Goal: Transaction & Acquisition: Purchase product/service

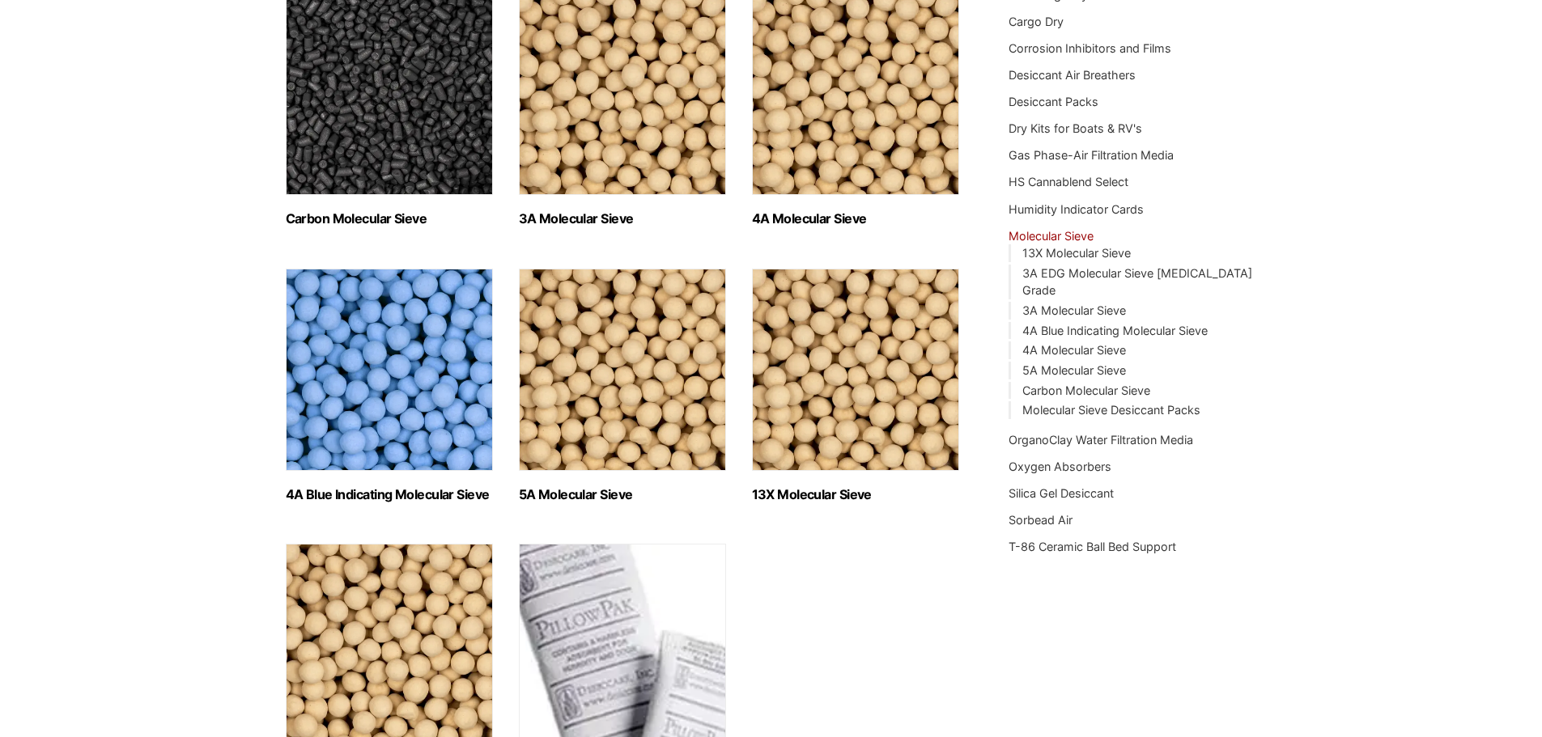
scroll to position [324, 0]
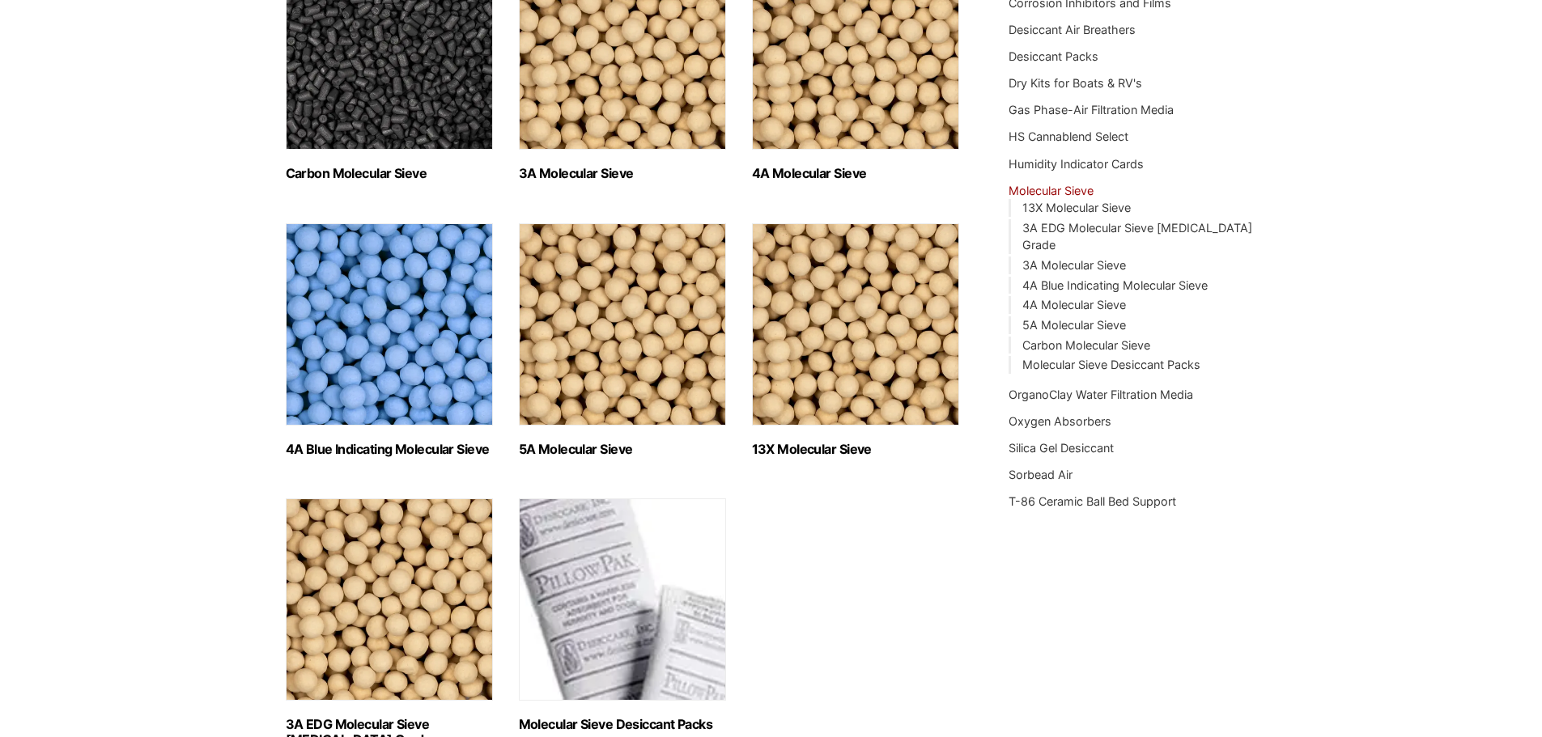
click at [356, 338] on img "Visit product category 4A Blue Indicating Molecular Sieve" at bounding box center [389, 324] width 207 height 202
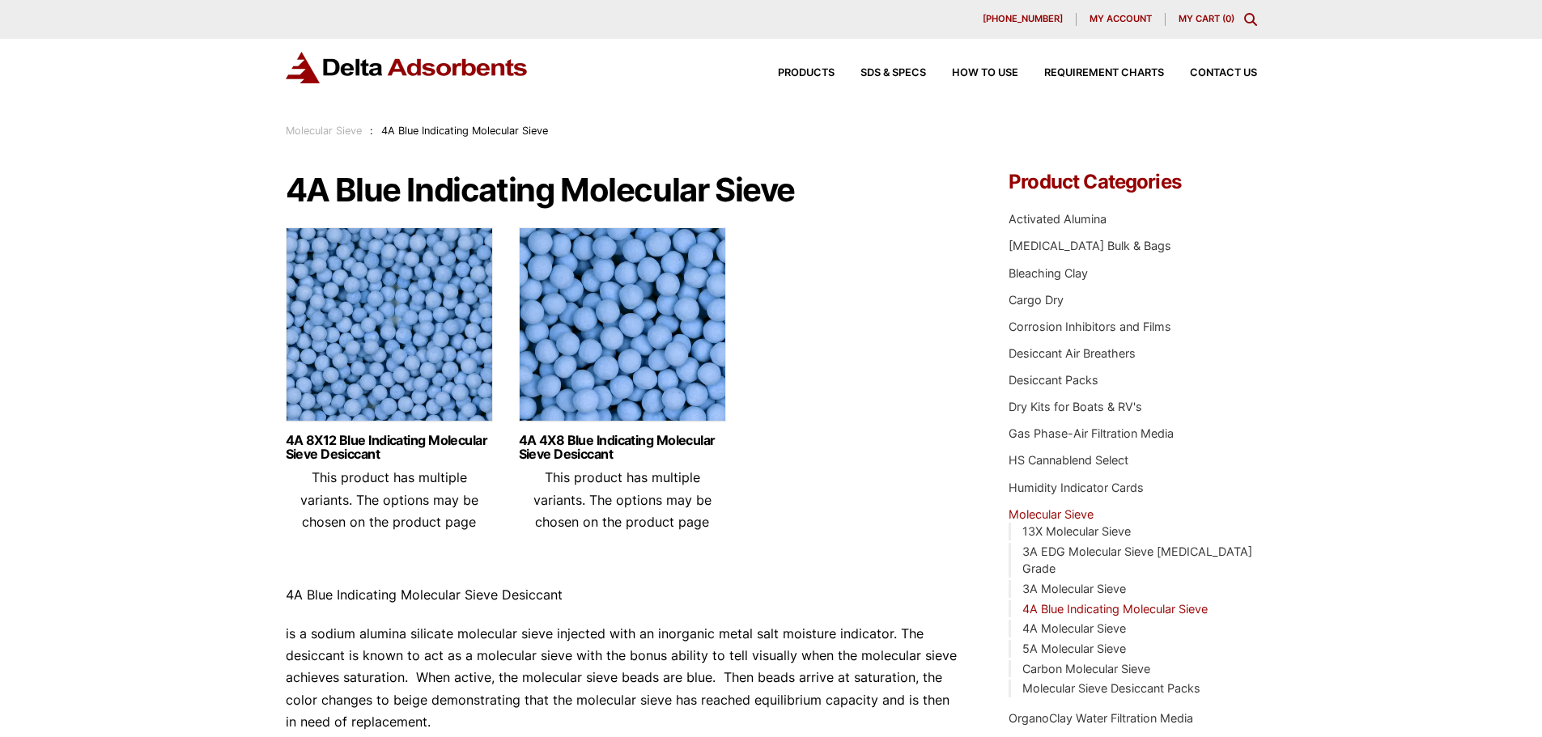
click at [389, 338] on img at bounding box center [389, 328] width 207 height 202
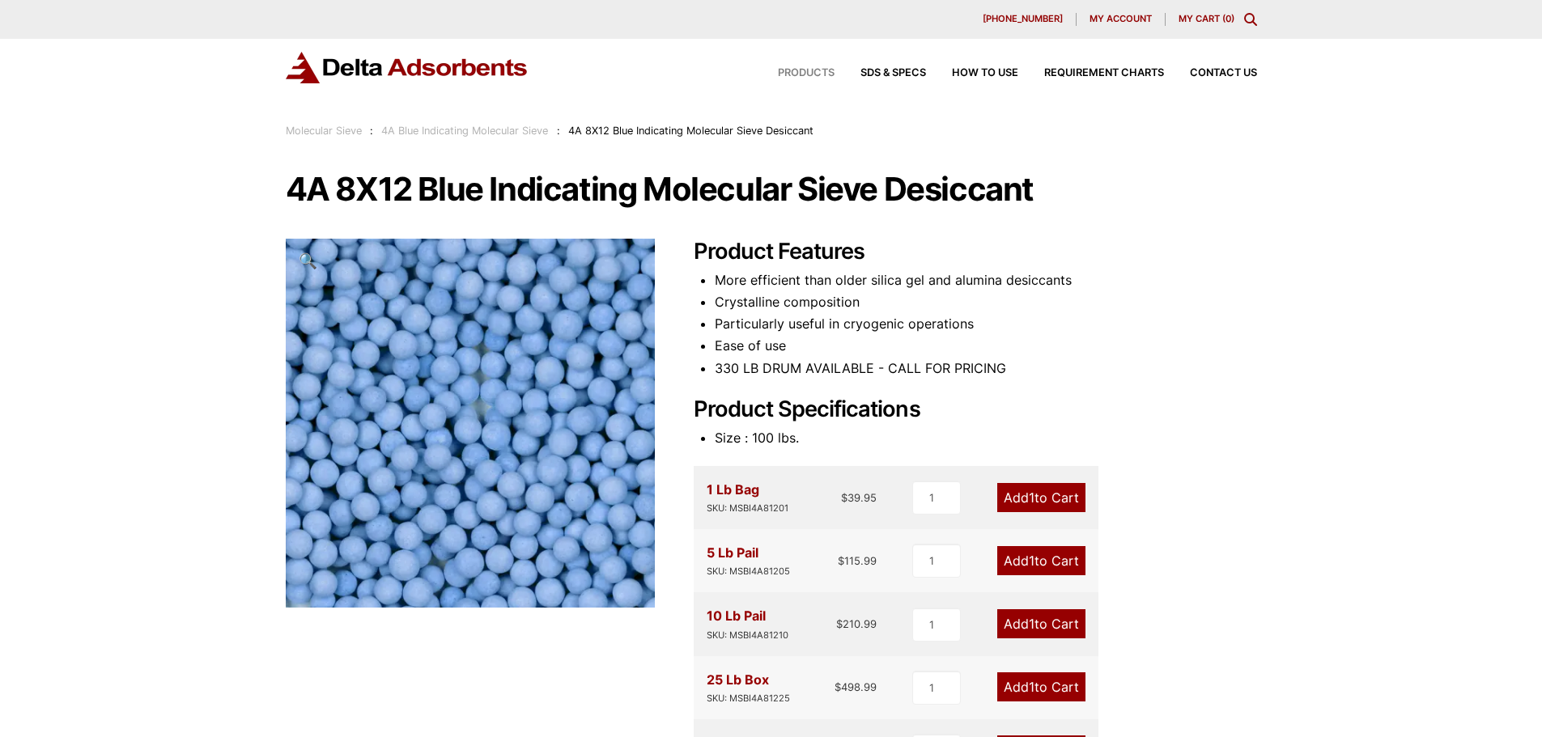
click at [809, 76] on span "Products" at bounding box center [806, 73] width 57 height 11
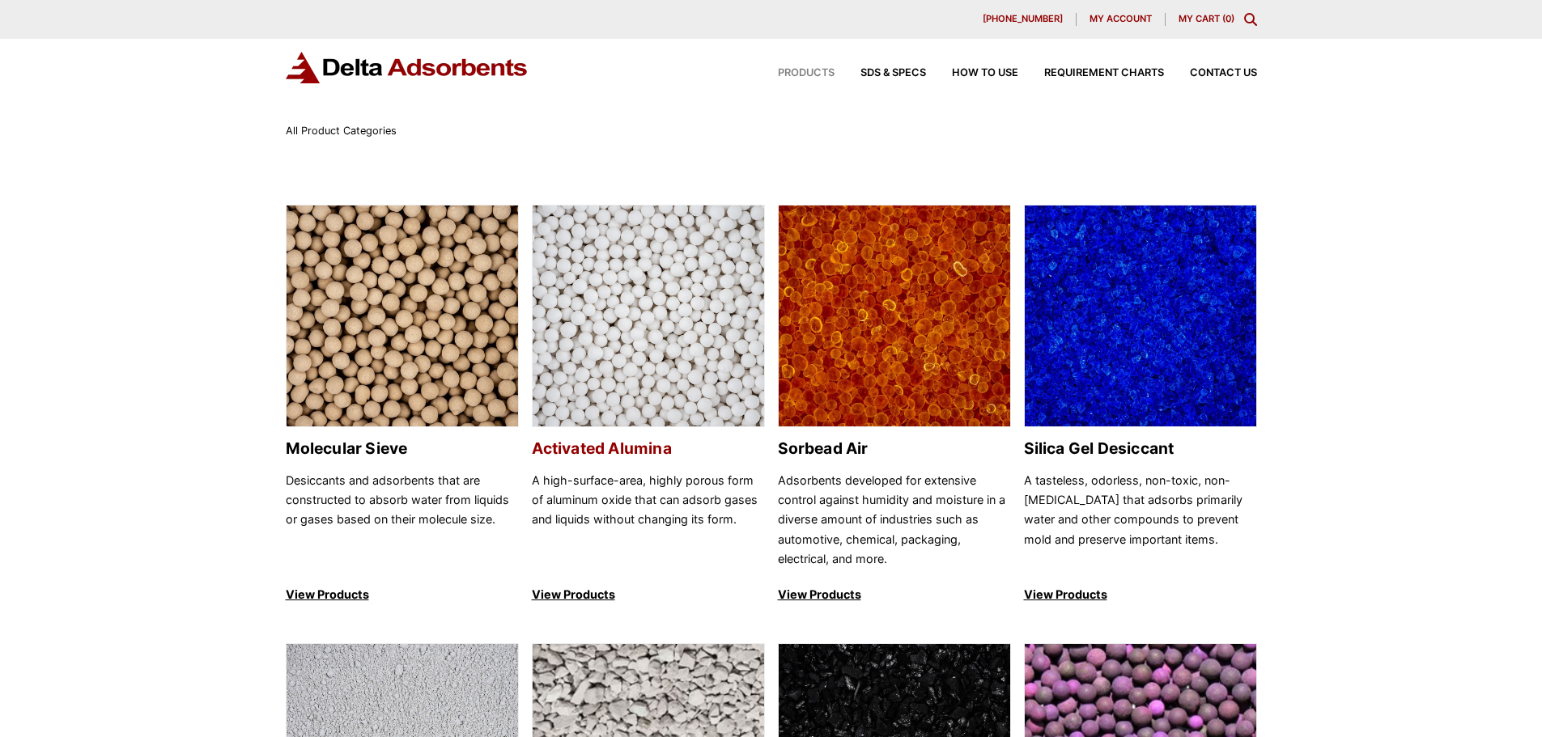
click at [620, 313] on img at bounding box center [649, 317] width 232 height 223
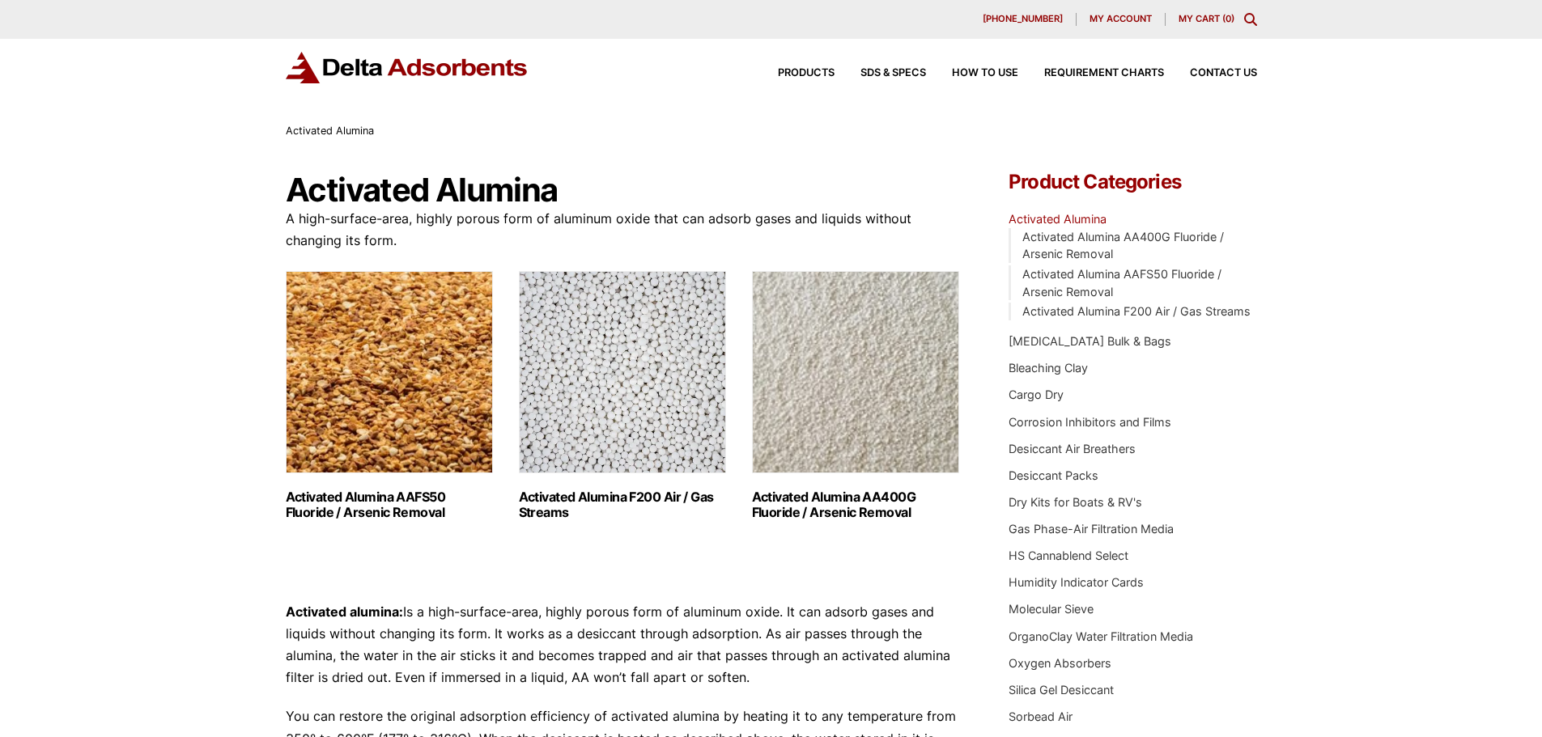
click at [661, 388] on img "Visit product category Activated Alumina F200 Air / Gas Streams" at bounding box center [622, 372] width 207 height 202
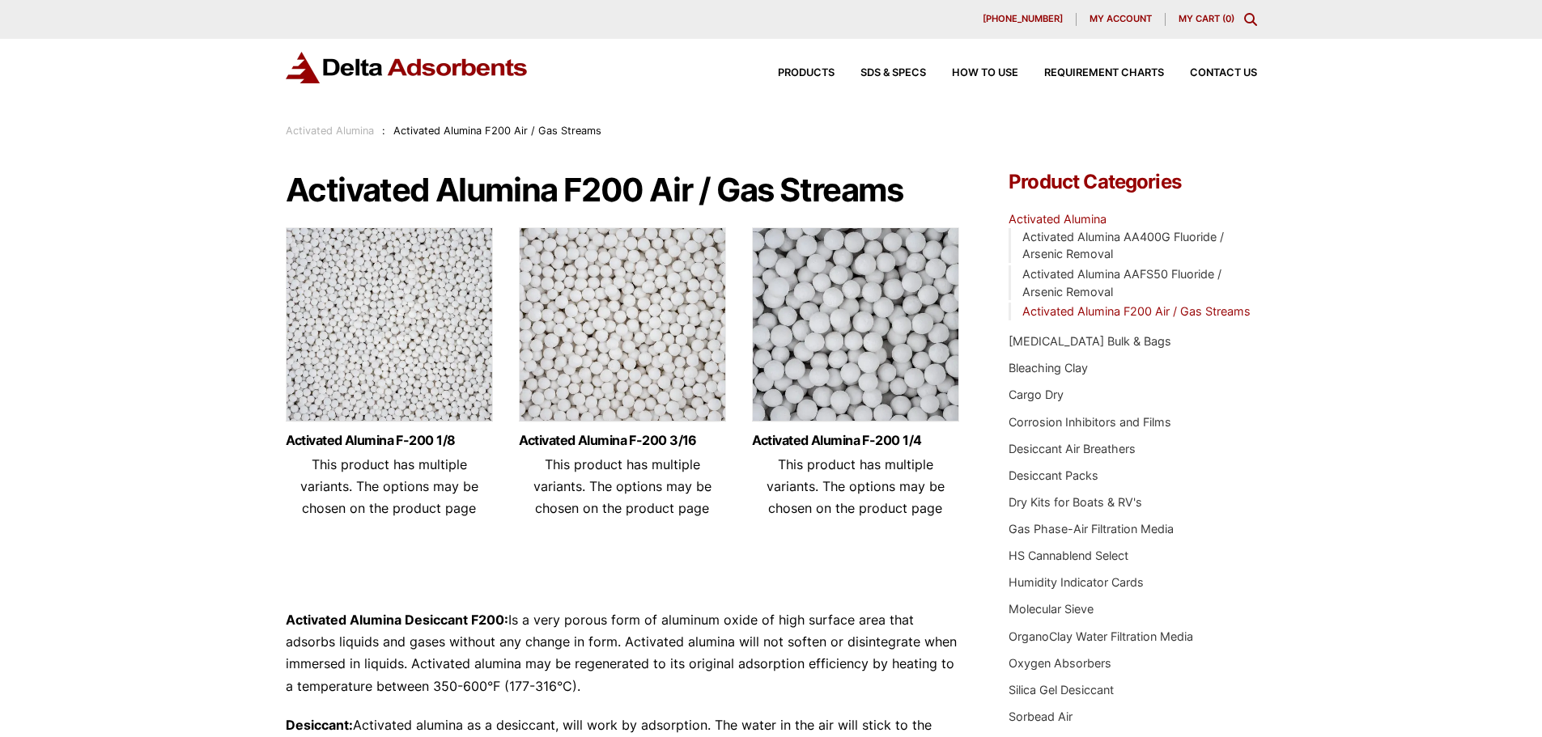
click at [434, 300] on img at bounding box center [389, 328] width 207 height 202
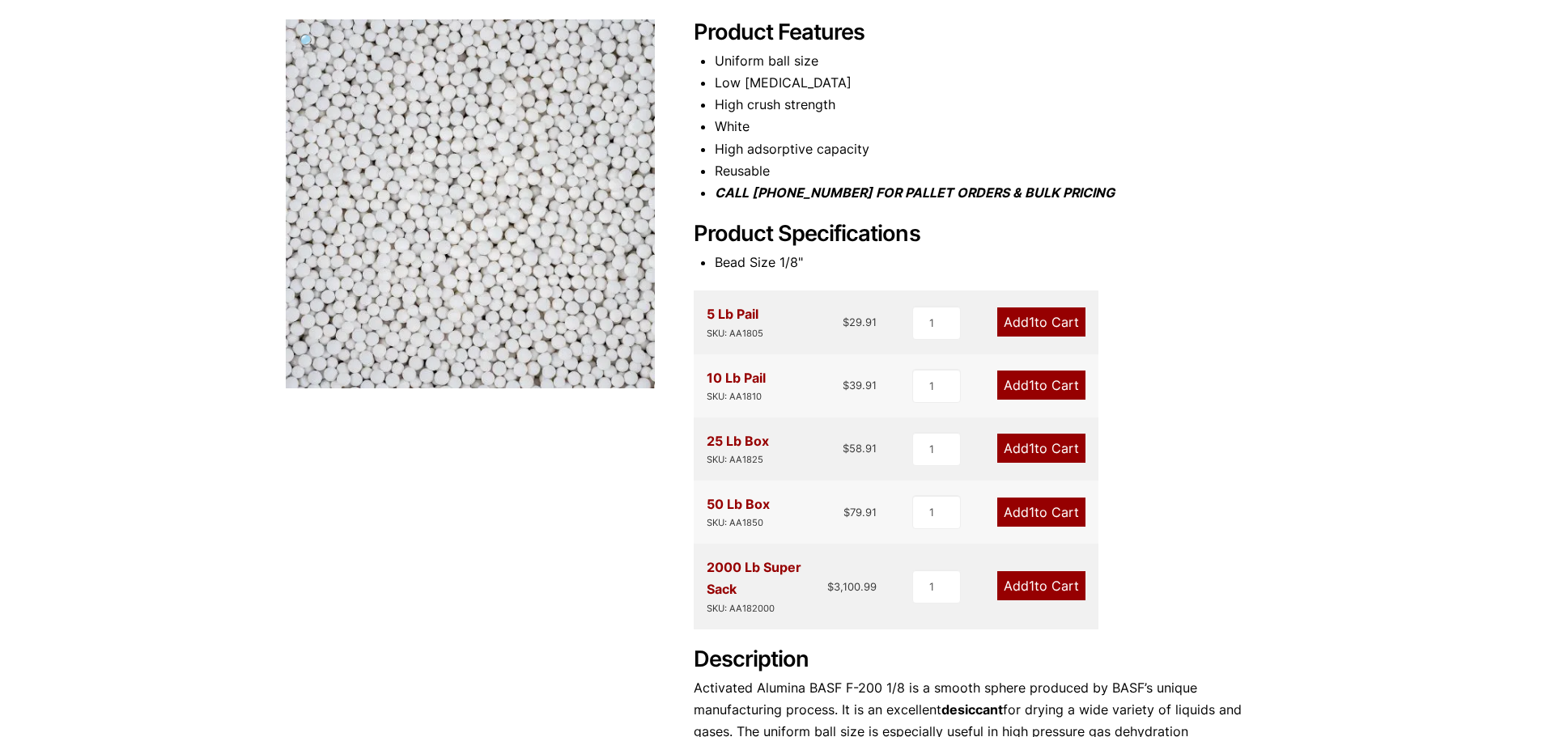
scroll to position [243, 0]
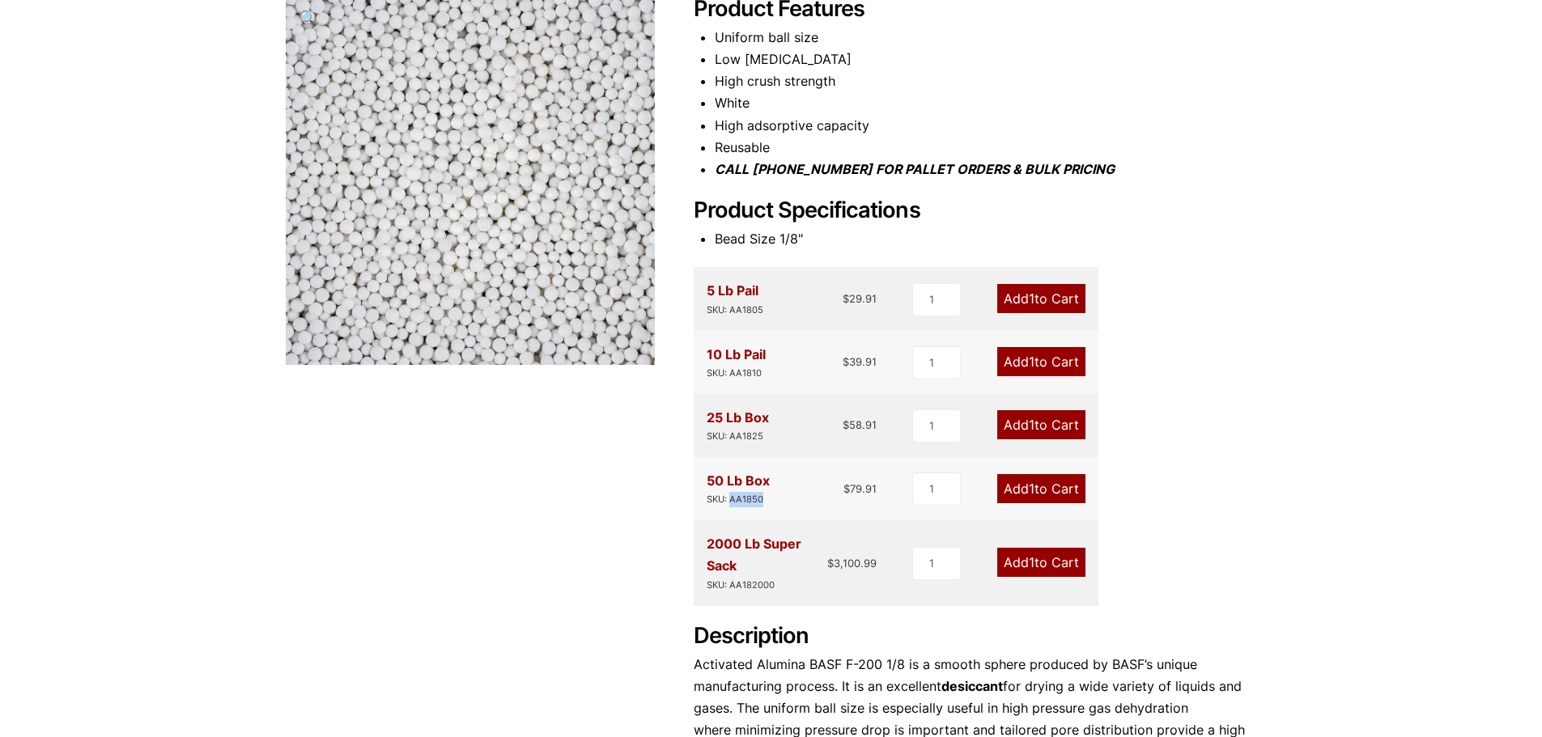
drag, startPoint x: 733, startPoint y: 501, endPoint x: 763, endPoint y: 502, distance: 30.0
click at [763, 502] on div "SKU: AA1850" at bounding box center [738, 499] width 63 height 15
drag, startPoint x: 877, startPoint y: 491, endPoint x: 844, endPoint y: 495, distance: 32.6
click at [844, 495] on bdi "$ 79.91" at bounding box center [859, 488] width 33 height 13
click at [1260, 468] on div "Our website has detected that you are using an outdated browser that will preve…" at bounding box center [771, 490] width 1542 height 1467
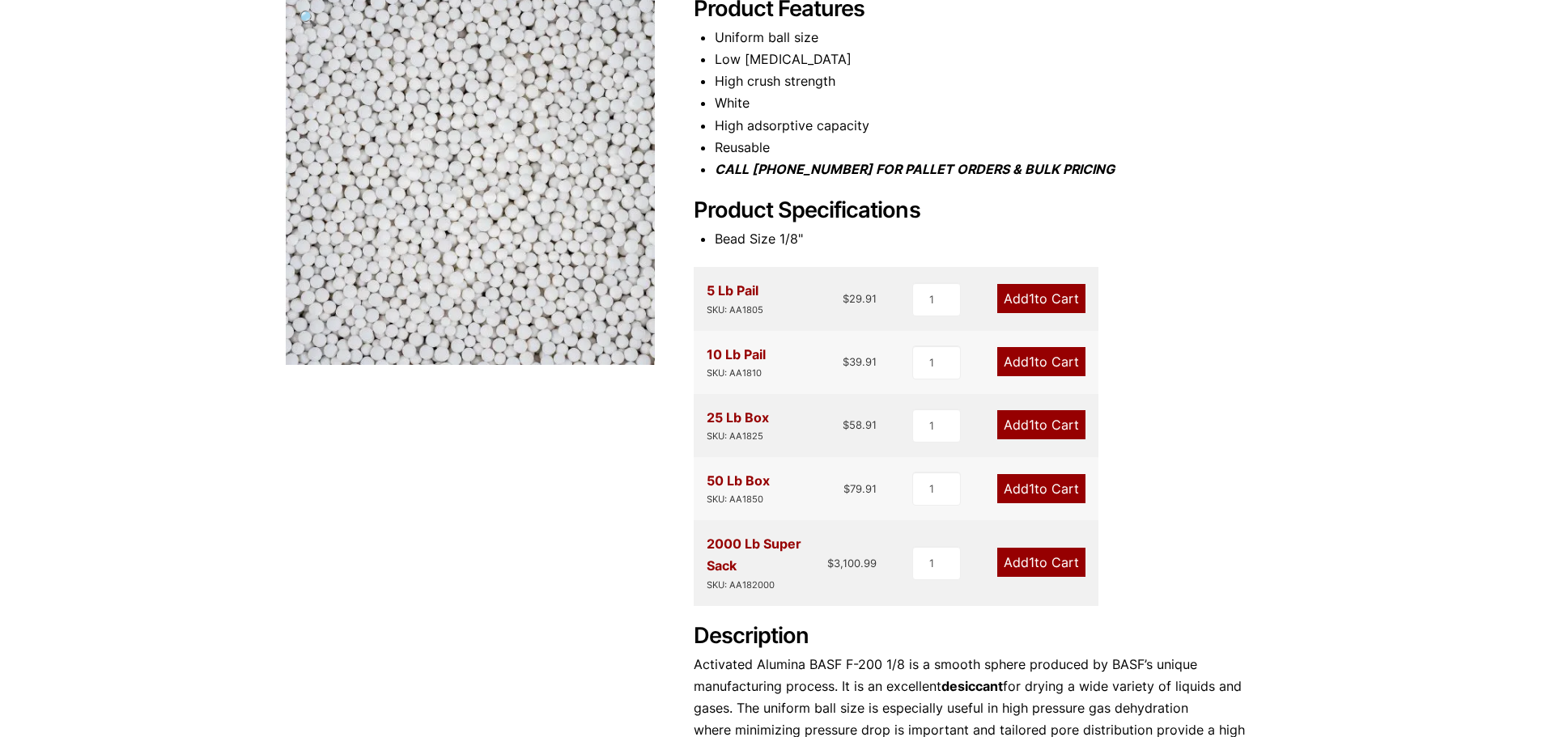
click at [1060, 491] on link "Add 1 to Cart" at bounding box center [1041, 488] width 88 height 29
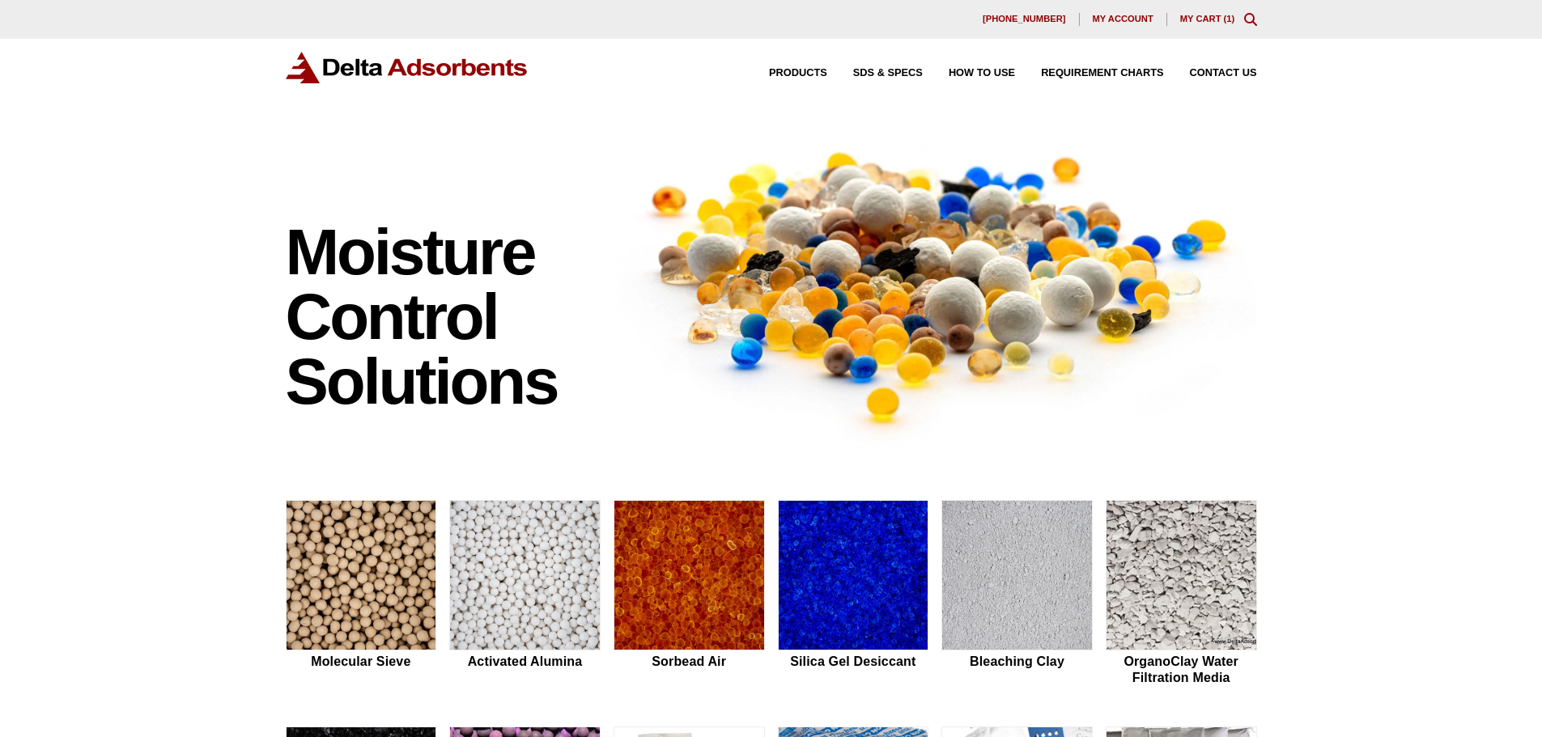
click at [1223, 19] on link "My Cart ( 1 )" at bounding box center [1207, 19] width 55 height 10
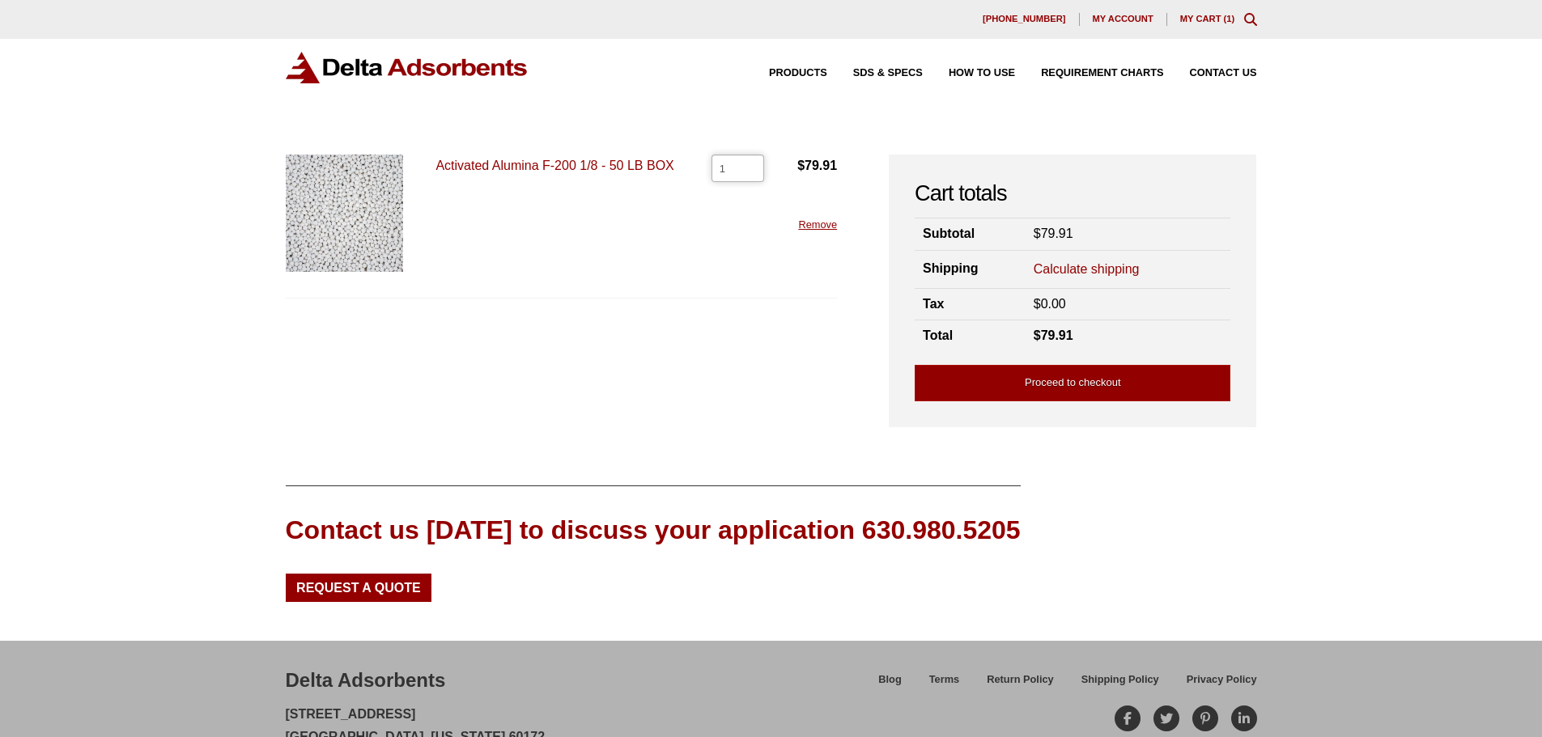
drag, startPoint x: 729, startPoint y: 172, endPoint x: 706, endPoint y: 172, distance: 22.7
click at [706, 172] on div "Activated Alumina F-200 1/8 - 50 LB BOX Activated Alumina F-200 1/8 - 50 LB BOX…" at bounding box center [562, 227] width 552 height 144
type input "300"
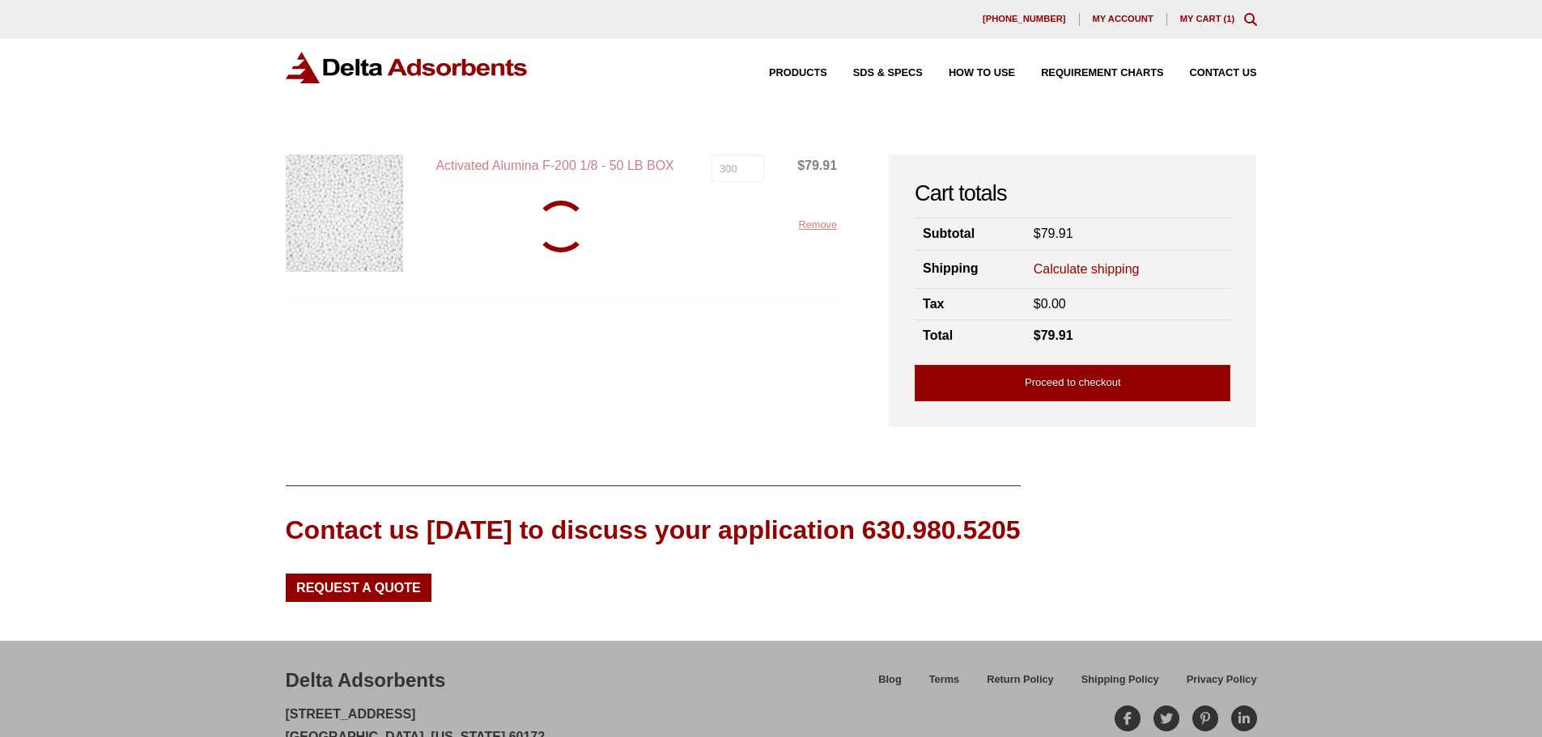
click at [791, 334] on form "Activated Alumina F-200 1/8 - 50 LB BOX Activated Alumina F-200 1/8 - 50 LB BOX…" at bounding box center [562, 283] width 552 height 256
